Goal: Navigation & Orientation: Find specific page/section

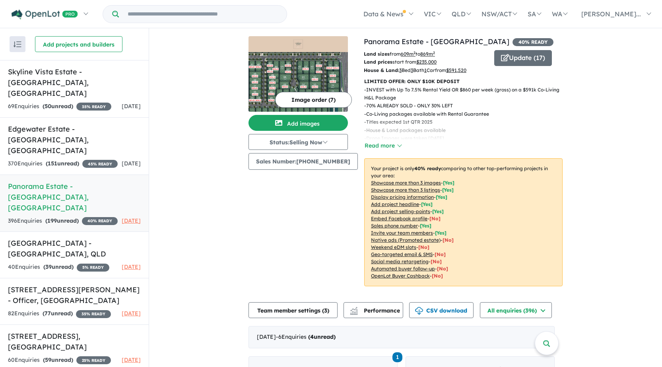
scroll to position [278, 0]
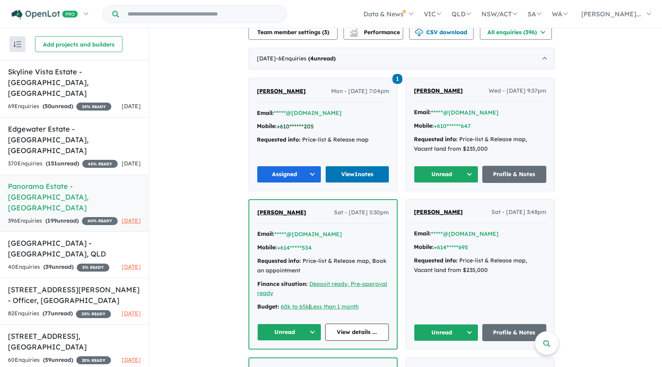
click at [294, 127] on button "+610******205" at bounding box center [295, 126] width 37 height 8
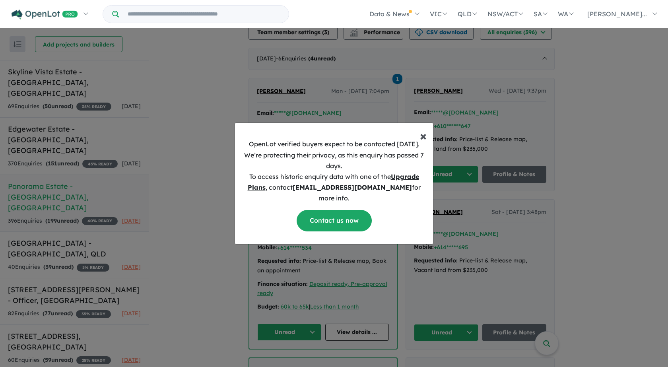
click at [421, 142] on span "×" at bounding box center [423, 136] width 7 height 16
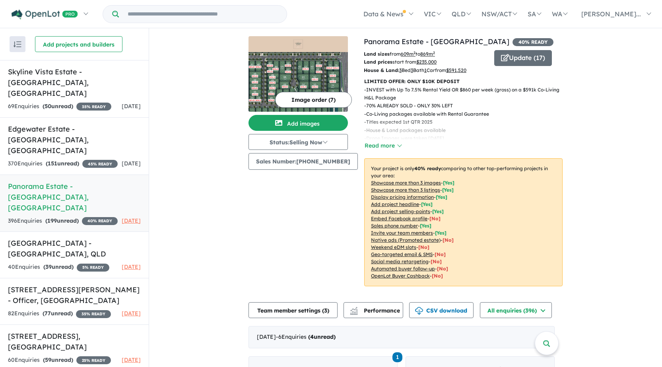
scroll to position [40, 0]
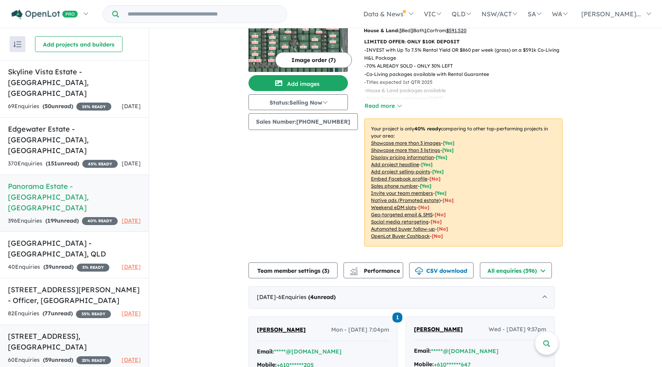
click at [68, 324] on link "[STREET_ADDRESS] Enquir ies ( 59 unread) 25 % READY [DATE]" at bounding box center [74, 347] width 149 height 47
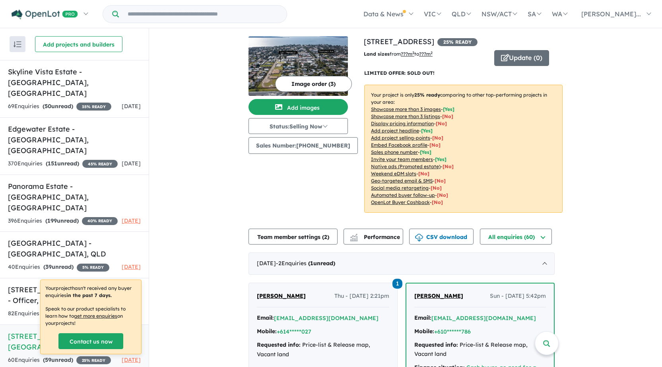
scroll to position [80, 0]
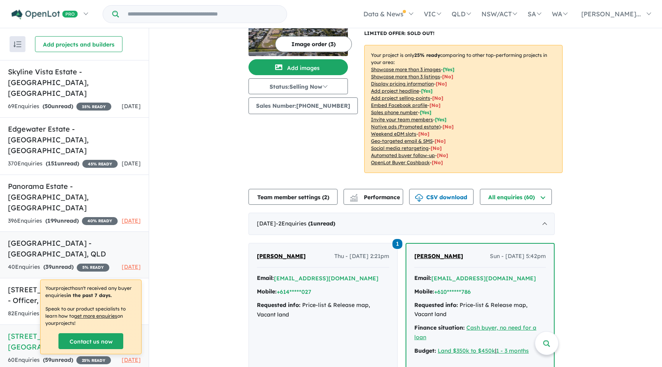
scroll to position [0, 0]
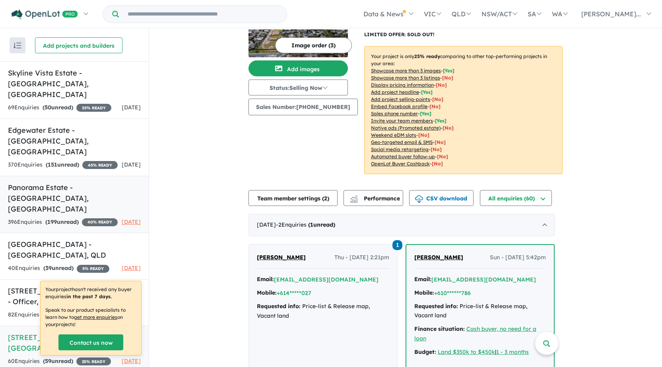
click at [74, 182] on h5 "Panorama Estate - [GEOGRAPHIC_DATA] , [GEOGRAPHIC_DATA]" at bounding box center [74, 198] width 133 height 32
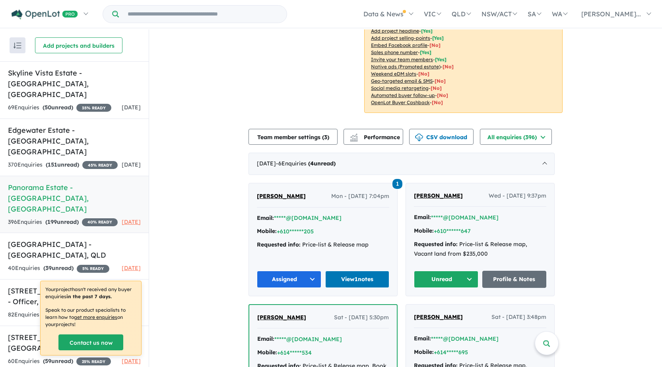
scroll to position [214, 0]
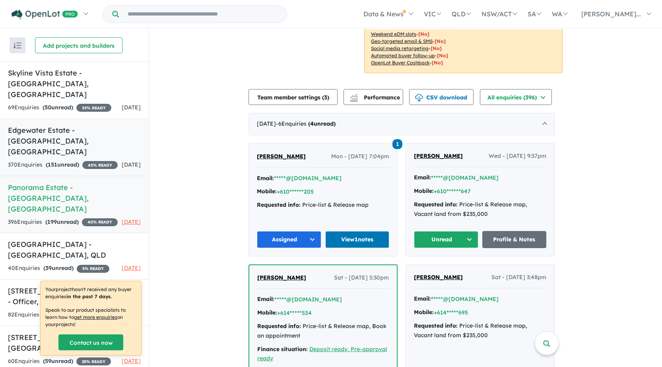
click at [60, 125] on h5 "Edgewater Estate - [GEOGRAPHIC_DATA] , [GEOGRAPHIC_DATA]" at bounding box center [74, 141] width 133 height 32
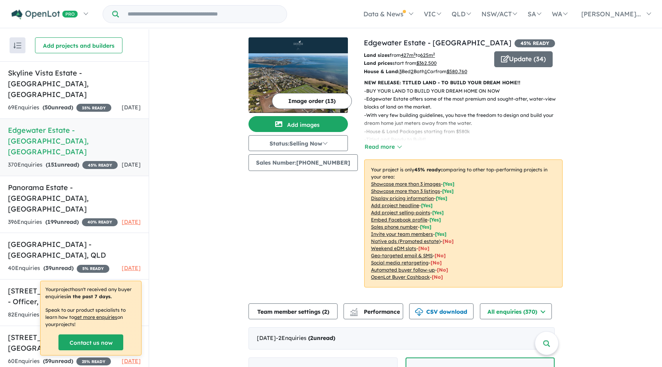
scroll to position [199, 0]
